Goal: Transaction & Acquisition: Purchase product/service

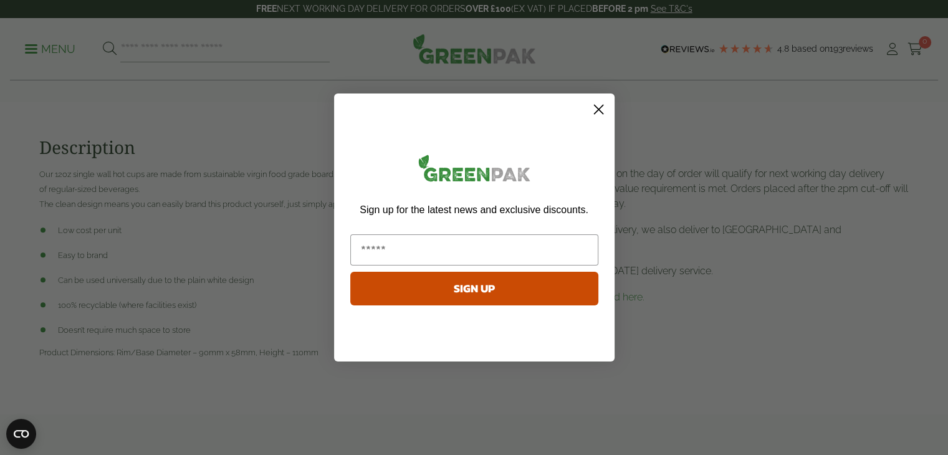
scroll to position [125, 0]
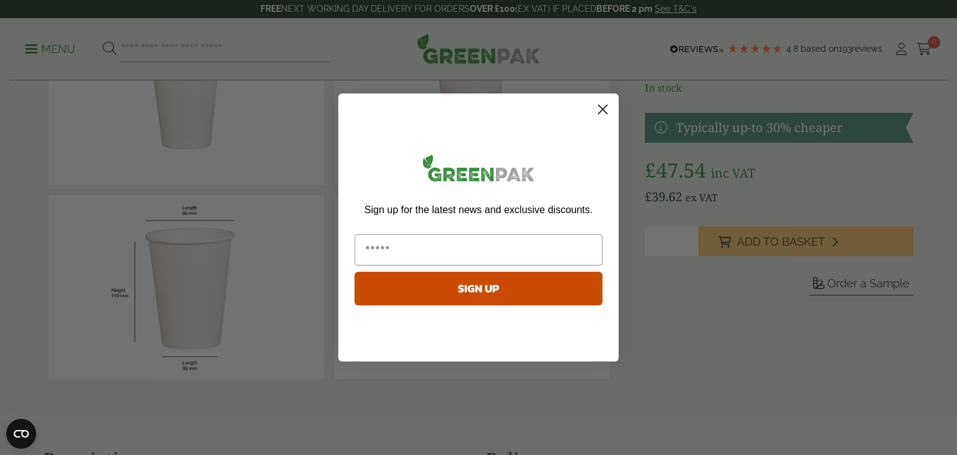
click at [608, 117] on circle "Close dialog" at bounding box center [603, 109] width 21 height 21
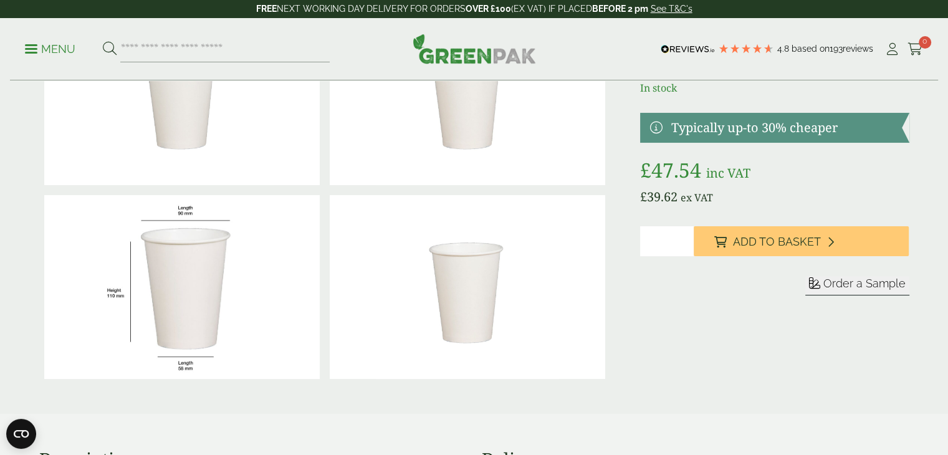
click at [193, 291] on img at bounding box center [182, 287] width 276 height 184
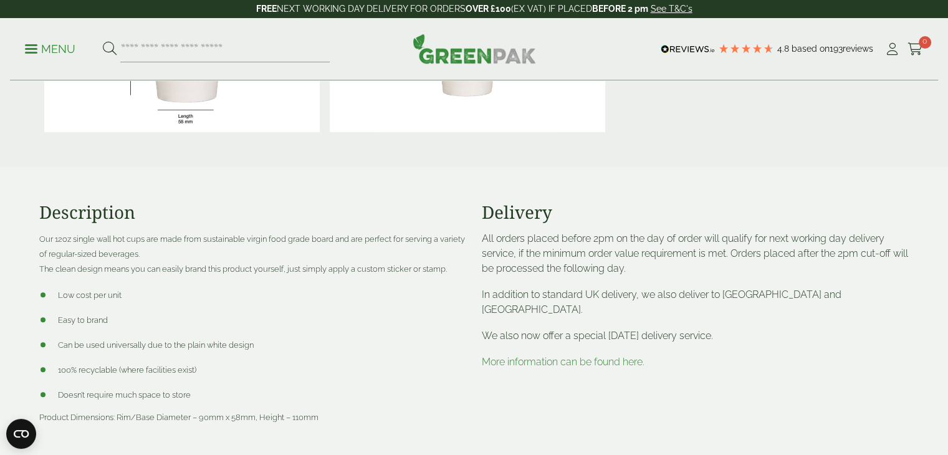
scroll to position [436, 0]
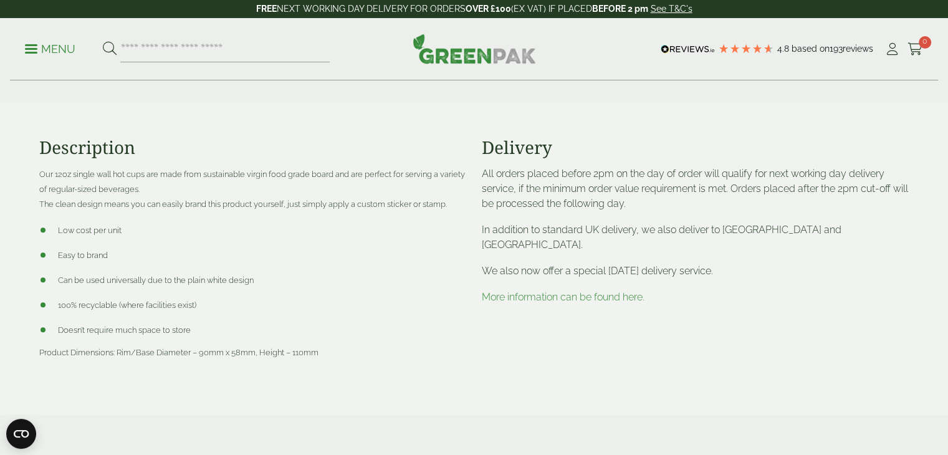
click at [421, 370] on div "Description Our 12oz single wall hot cups are made from sustainable virgin food…" at bounding box center [253, 258] width 443 height 242
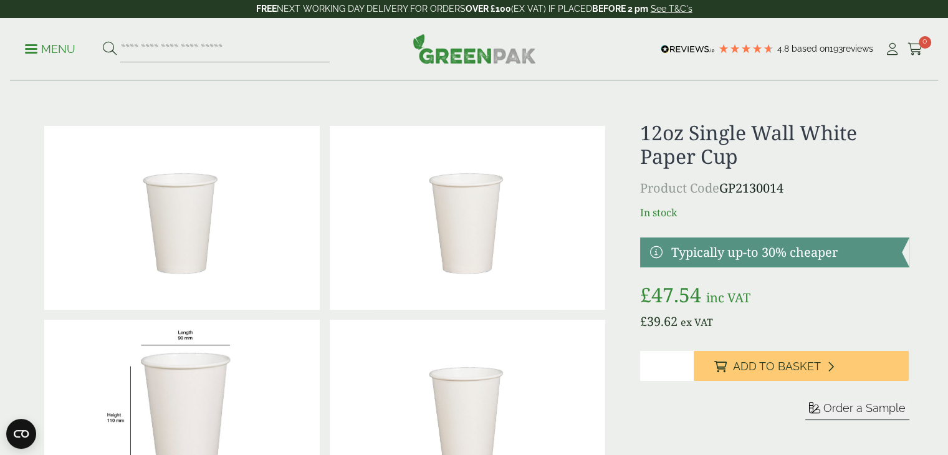
drag, startPoint x: 840, startPoint y: 407, endPoint x: 957, endPoint y: 395, distance: 117.2
click at [840, 407] on span "Order a Sample" at bounding box center [864, 407] width 82 height 13
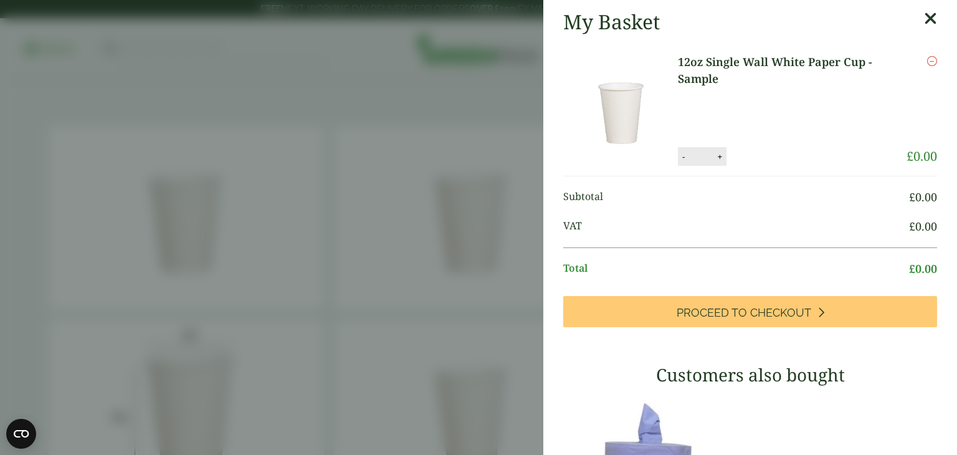
click at [267, 123] on aside "My Basket 12oz Single Wall White Paper Cup - Sample 12oz Single Wall White Pape…" at bounding box center [478, 227] width 957 height 455
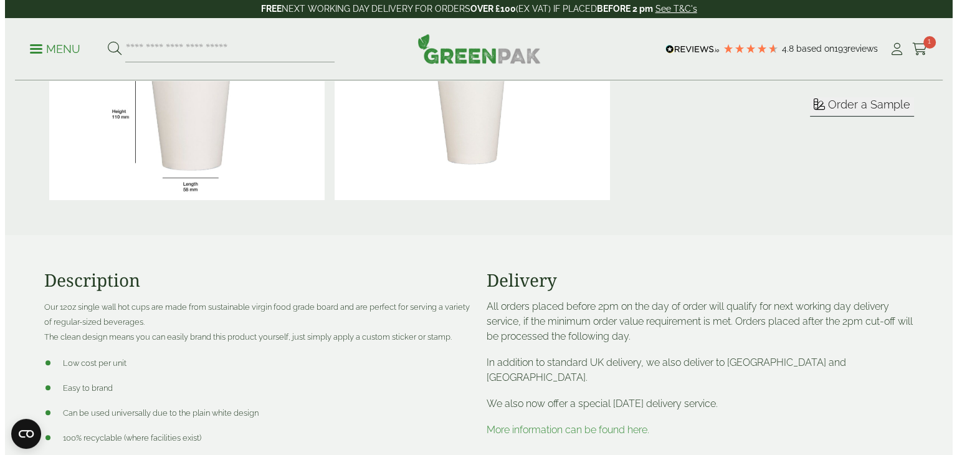
scroll to position [187, 0]
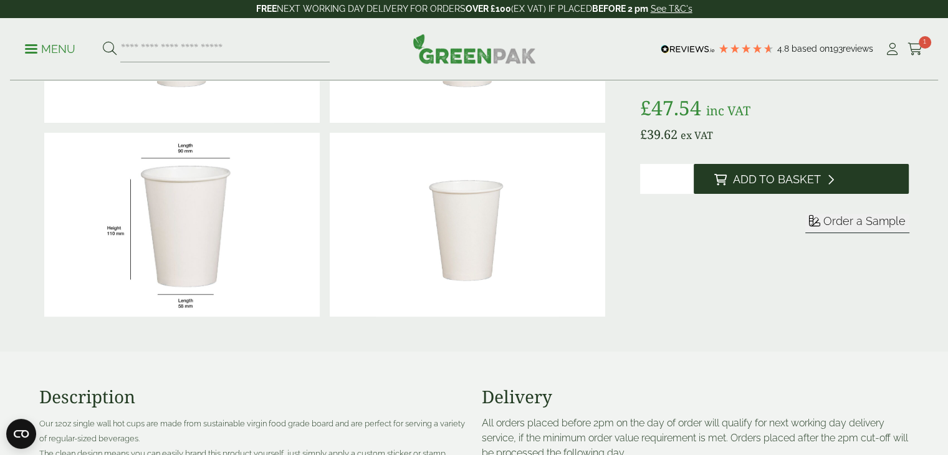
click at [767, 178] on span "Add to Basket" at bounding box center [776, 180] width 88 height 14
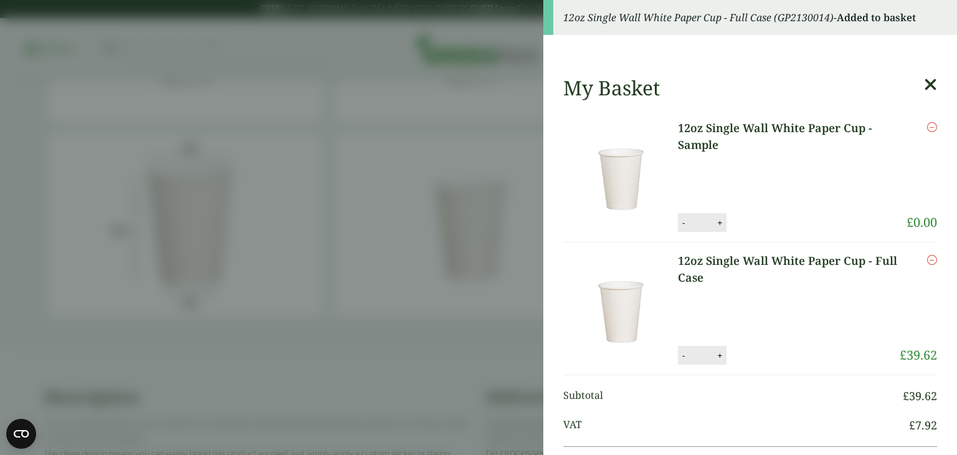
click at [683, 220] on button "-" at bounding box center [684, 223] width 10 height 11
click at [772, 228] on button "Update" at bounding box center [760, 223] width 62 height 19
type input "*"
click at [838, 318] on p "12oz Single Wall White Paper Cup - Full Case" at bounding box center [789, 294] width 222 height 84
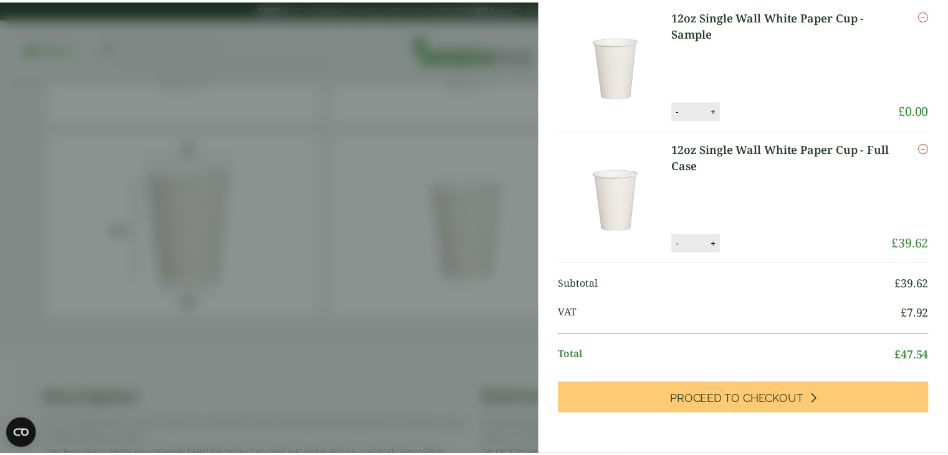
scroll to position [0, 0]
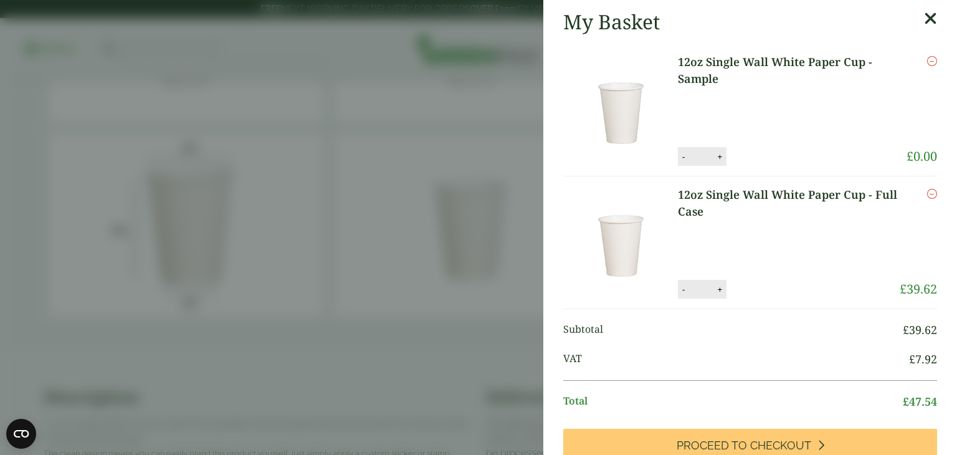
click at [924, 12] on icon at bounding box center [930, 18] width 13 height 17
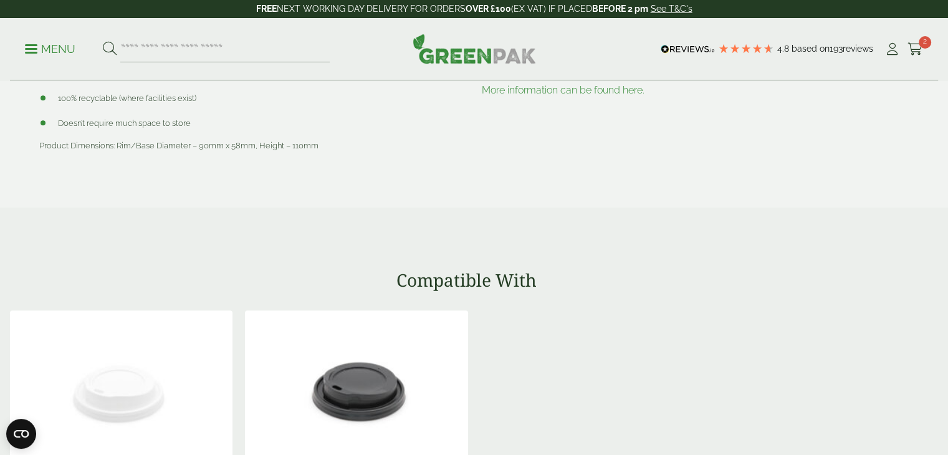
scroll to position [748, 0]
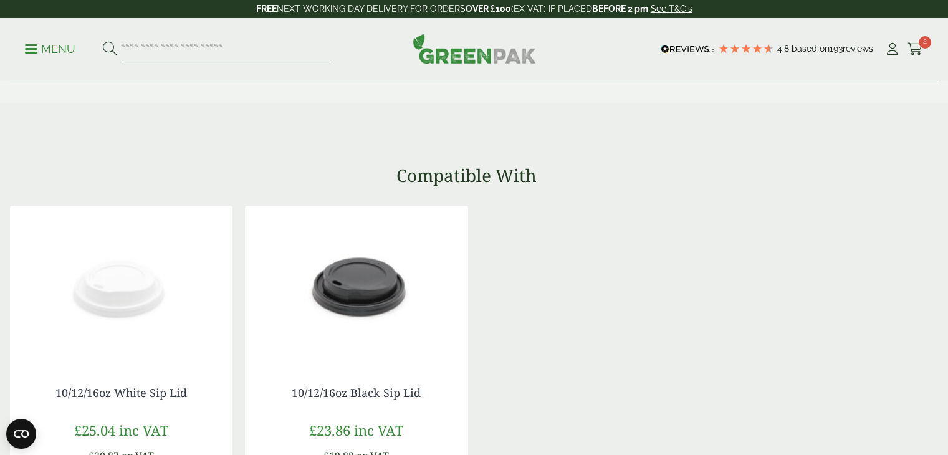
click at [420, 306] on img at bounding box center [356, 284] width 223 height 156
